Goal: Navigation & Orientation: Find specific page/section

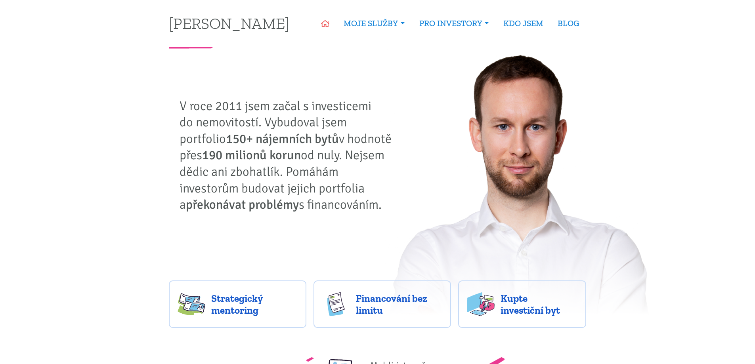
click at [325, 22] on icon at bounding box center [325, 23] width 8 height 7
click at [557, 25] on link "BLOG" at bounding box center [569, 23] width 36 height 18
